Goal: Information Seeking & Learning: Learn about a topic

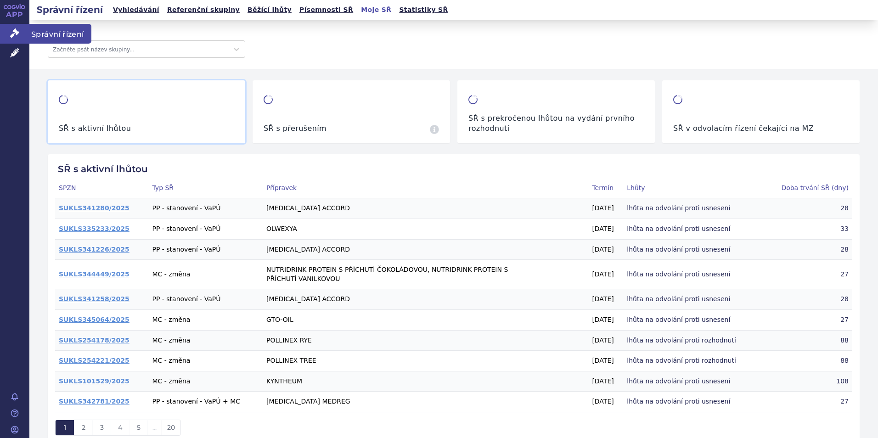
click at [56, 34] on span "Správní řízení" at bounding box center [60, 33] width 62 height 19
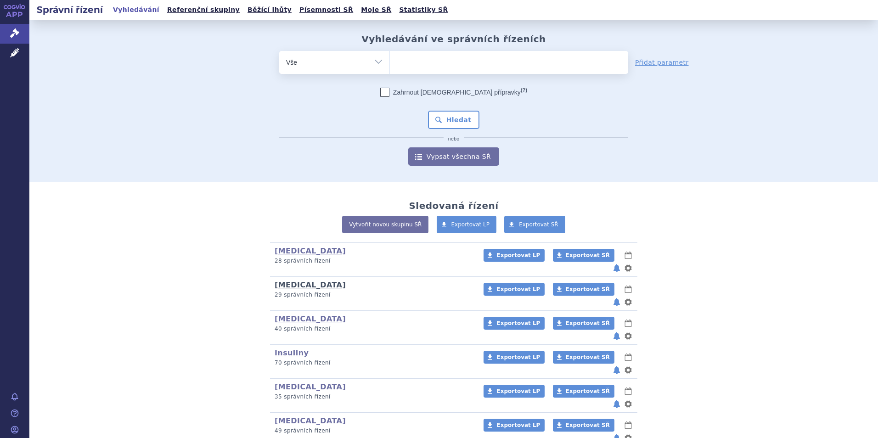
click at [306, 280] on link "[MEDICAL_DATA]" at bounding box center [309, 284] width 71 height 9
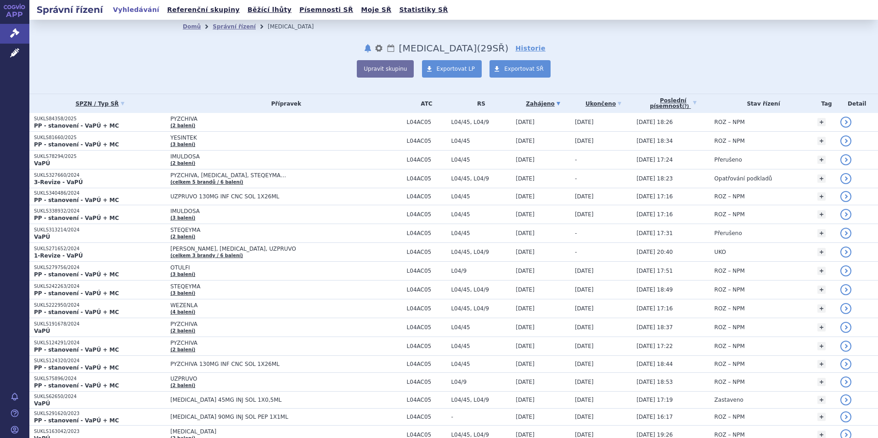
click at [50, 178] on p "SUKLS327660/2024" at bounding box center [100, 175] width 132 height 6
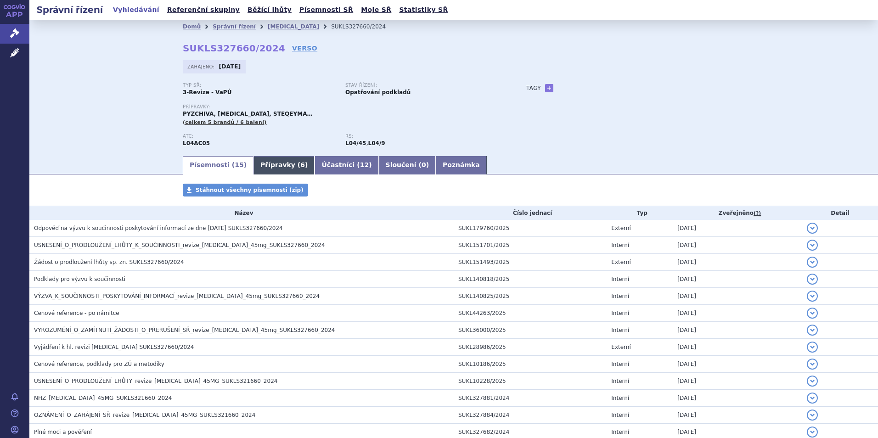
click at [265, 168] on link "Přípravky ( 6 )" at bounding box center [283, 165] width 61 height 18
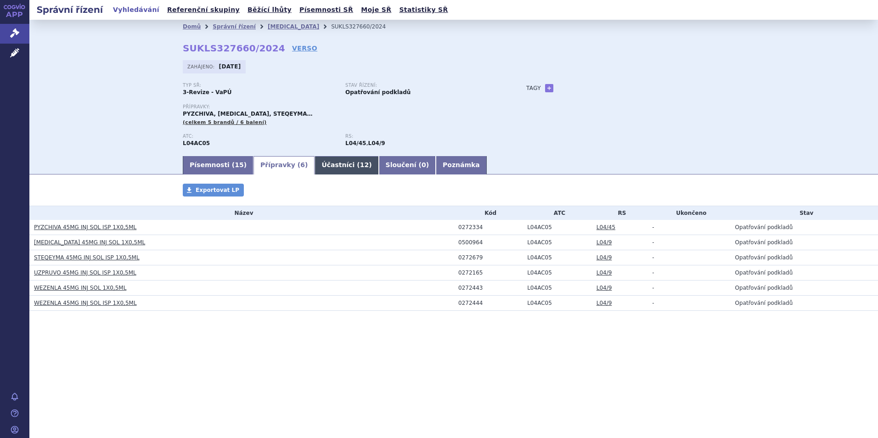
click at [317, 164] on link "Účastníci ( 12 )" at bounding box center [346, 165] width 64 height 18
